Goal: Navigation & Orientation: Find specific page/section

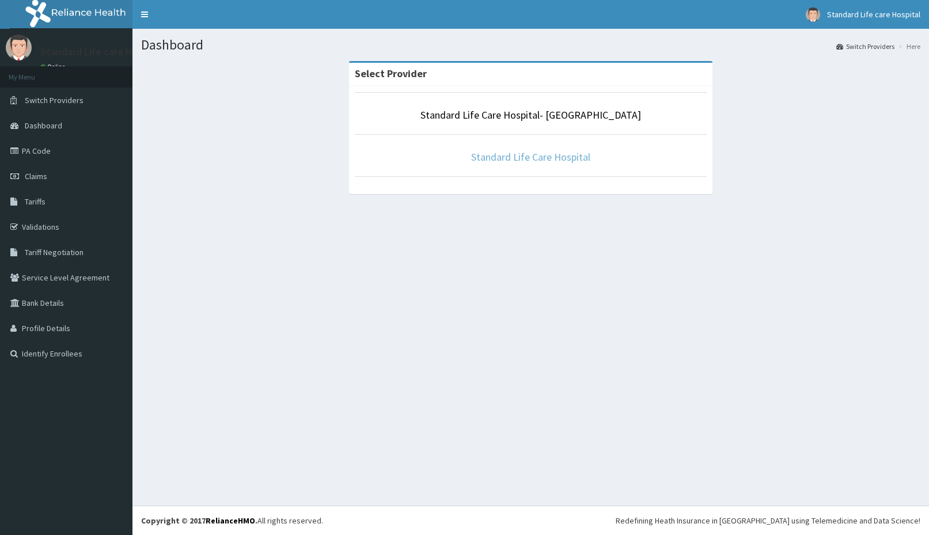
click at [561, 159] on link "Standard Life Care Hospital" at bounding box center [530, 156] width 119 height 13
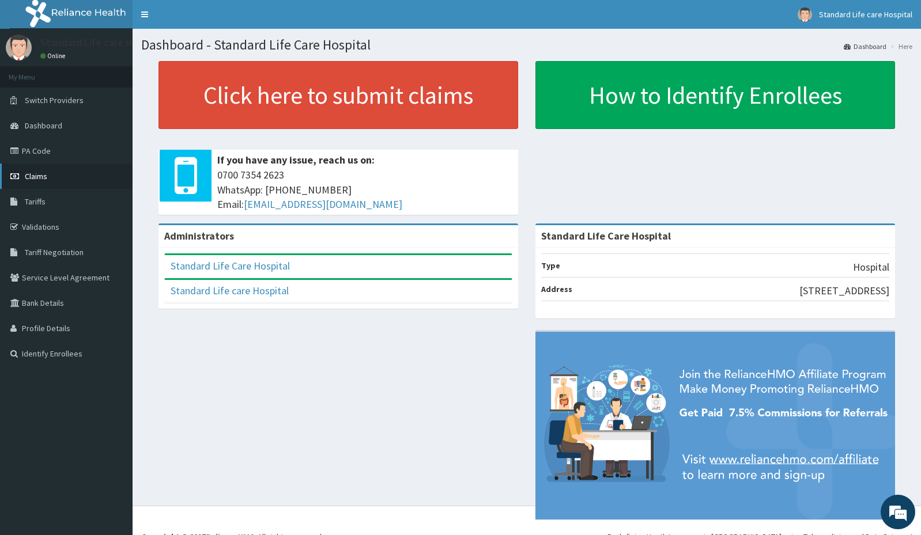
click at [33, 179] on span "Claims" at bounding box center [36, 176] width 22 height 10
